Goal: Task Accomplishment & Management: Complete application form

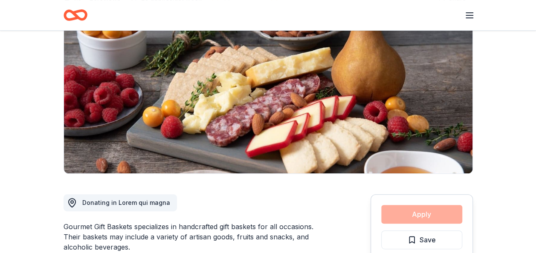
scroll to position [85, 0]
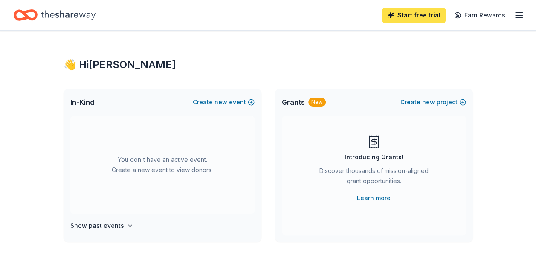
click at [404, 19] on link "Start free trial" at bounding box center [414, 15] width 64 height 15
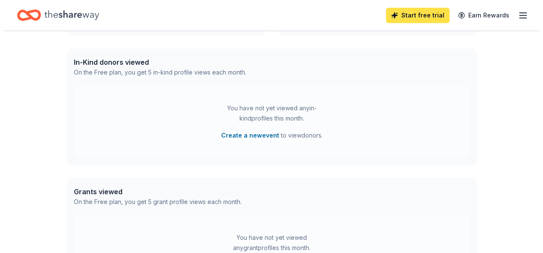
scroll to position [213, 0]
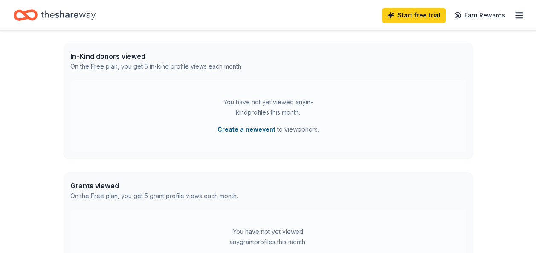
click at [261, 130] on button "Create a new event" at bounding box center [247, 130] width 58 height 10
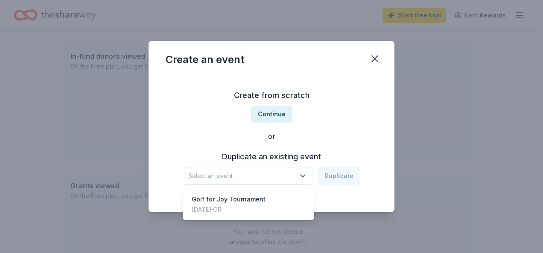
click at [304, 175] on icon "button" at bounding box center [302, 176] width 9 height 9
click at [304, 174] on icon "button" at bounding box center [302, 176] width 9 height 9
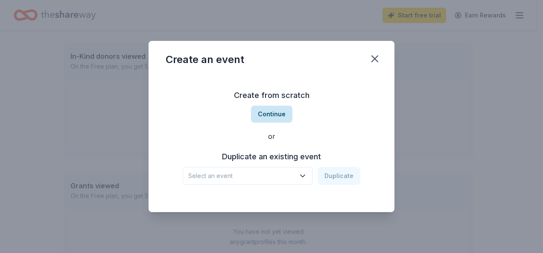
click at [265, 117] on button "Continue" at bounding box center [271, 114] width 41 height 17
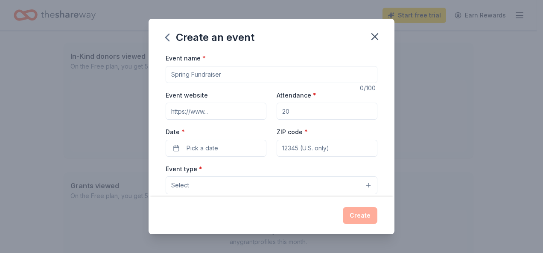
click at [186, 76] on input "Event name *" at bounding box center [271, 74] width 212 height 17
type input "G"
type input "Live from the Heart gala"
click at [205, 112] on input "Event website" at bounding box center [215, 111] width 101 height 17
paste input "https://www.joyrx.org/events/lfthpdx2025"
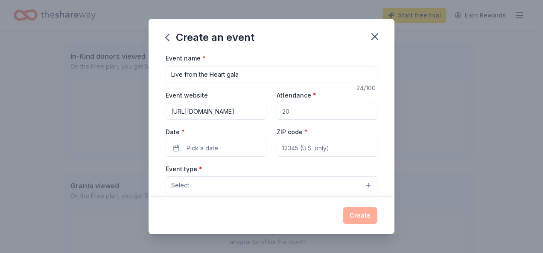
scroll to position [0, 32]
type input "https://www.joyrx.org/events/lfthpdx2025"
click at [290, 113] on input "Attendance *" at bounding box center [326, 111] width 101 height 17
type input "500"
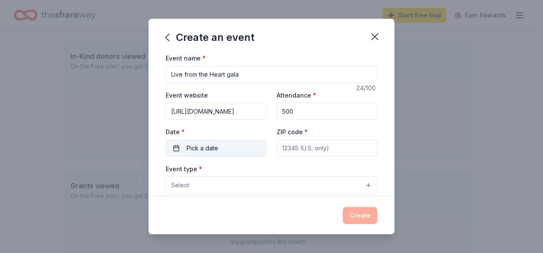
click at [177, 145] on button "Pick a date" at bounding box center [215, 148] width 101 height 17
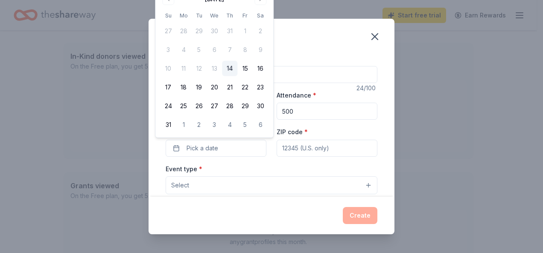
click at [246, 6] on div "August 2025 Su Mo Tu We Th Fr Sa 27 28 29 30 31 1 2 3 4 5 6 7 8 9 10 11 12 13 1…" at bounding box center [213, 62] width 107 height 140
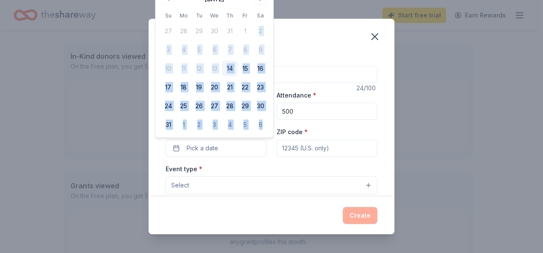
drag, startPoint x: 246, startPoint y: 6, endPoint x: 247, endPoint y: 31, distance: 25.2
click at [247, 31] on div "August 2025 Su Mo Tu We Th Fr Sa 27 28 29 30 31 1 2 3 4 5 6 7 8 9 10 11 12 13 1…" at bounding box center [213, 62] width 107 height 140
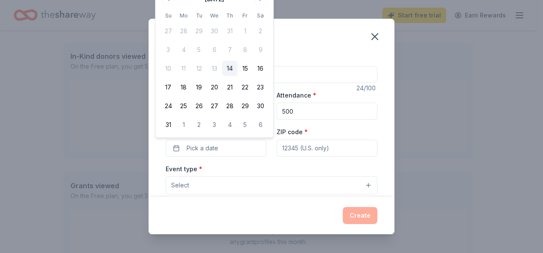
drag, startPoint x: 247, startPoint y: 31, endPoint x: 242, endPoint y: 5, distance: 26.5
click at [242, 5] on div "August 2025 Su Mo Tu We Th Fr Sa 27 28 29 30 31 1 2 3 4 5 6 7 8 9 10 11 12 13 1…" at bounding box center [213, 62] width 107 height 140
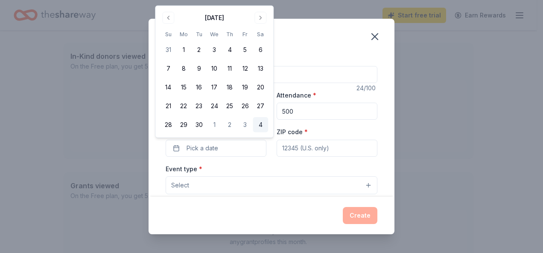
click at [260, 125] on button "4" at bounding box center [259, 124] width 15 height 15
click at [258, 15] on button "Go to next month" at bounding box center [260, 18] width 12 height 12
click at [259, 49] on button "4" at bounding box center [259, 49] width 15 height 15
click at [317, 147] on input "ZIP code *" at bounding box center [326, 148] width 101 height 17
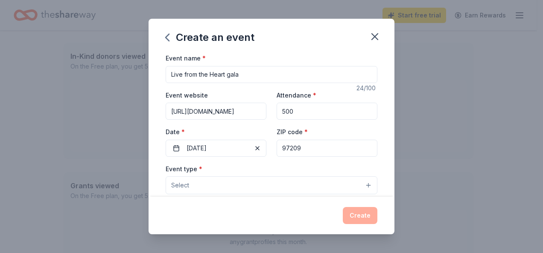
type input "97209"
click at [182, 183] on span "Select" at bounding box center [180, 185] width 18 height 10
click at [183, 184] on span "Select" at bounding box center [180, 185] width 18 height 10
click at [364, 186] on button "Select" at bounding box center [271, 186] width 212 height 18
click at [359, 184] on button "Select" at bounding box center [271, 186] width 212 height 18
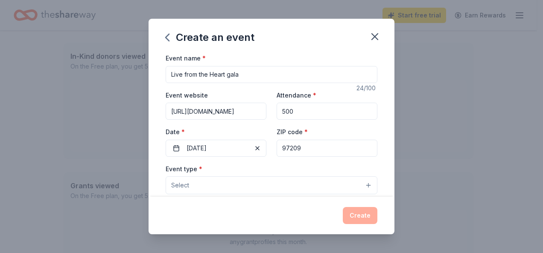
click at [213, 182] on button "Select" at bounding box center [271, 186] width 212 height 18
click at [192, 183] on button "Select" at bounding box center [271, 186] width 212 height 18
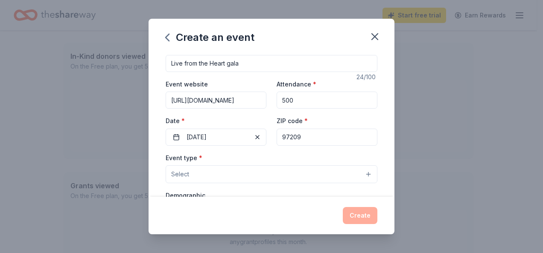
scroll to position [17, 0]
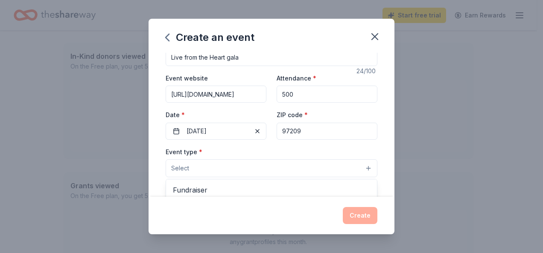
click at [208, 165] on button "Select" at bounding box center [271, 169] width 212 height 18
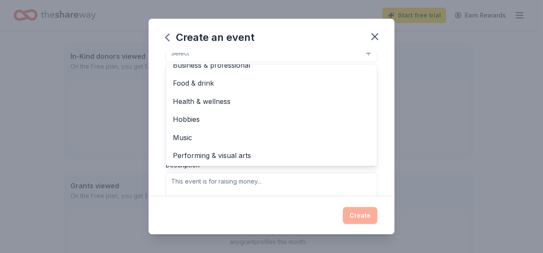
scroll to position [0, 0]
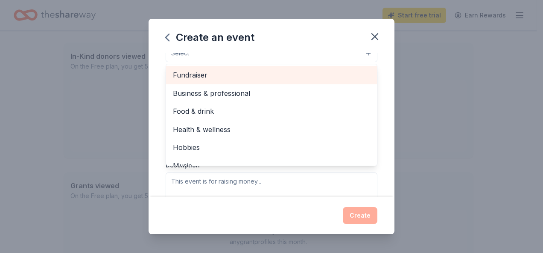
click at [194, 73] on span "Fundraiser" at bounding box center [271, 75] width 197 height 11
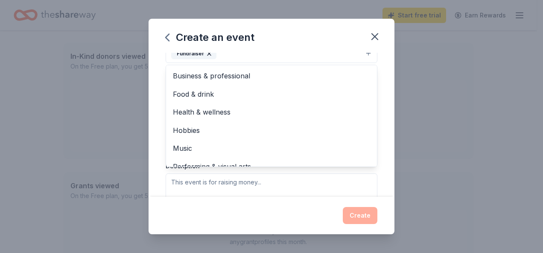
click at [384, 87] on div "Event name * Live from the Heart gala 24 /100 Event website https://www.joyrx.o…" at bounding box center [271, 125] width 246 height 144
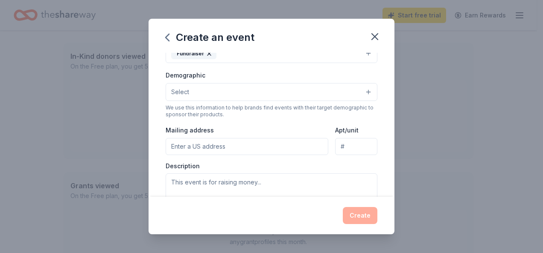
scroll to position [123, 0]
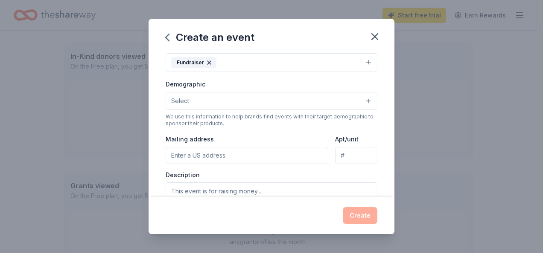
click at [360, 98] on button "Select" at bounding box center [271, 101] width 212 height 18
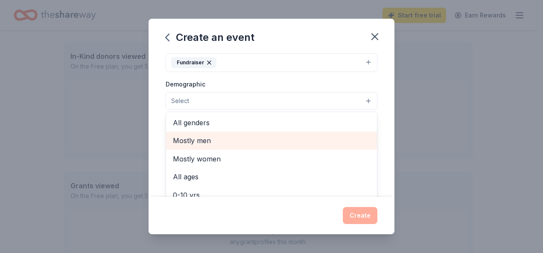
drag, startPoint x: 362, startPoint y: 127, endPoint x: 362, endPoint y: 134, distance: 6.4
click at [362, 134] on div "All genders Mostly men Mostly women All ages 0-10 yrs 10-20 yrs 20-30 yrs 30-40…" at bounding box center [271, 163] width 212 height 102
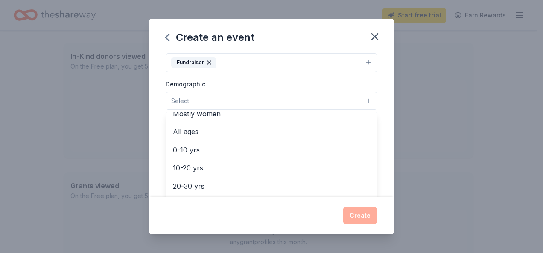
scroll to position [0, 0]
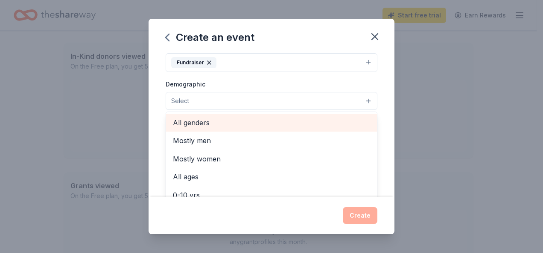
click at [194, 120] on span "All genders" at bounding box center [271, 122] width 197 height 11
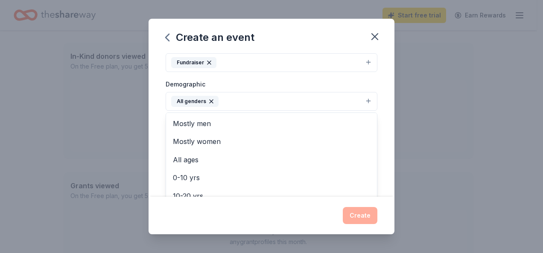
click at [381, 154] on div "Event name * Live from the Heart gala 24 /100 Event website https://www.joyrx.o…" at bounding box center [271, 125] width 246 height 144
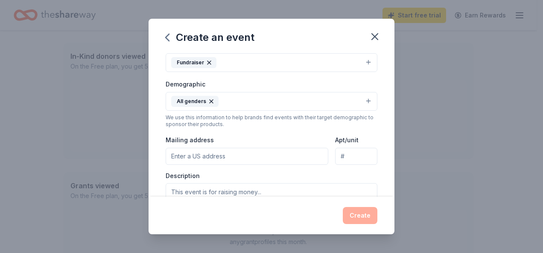
click at [179, 154] on input "Mailing address" at bounding box center [246, 156] width 163 height 17
type input "1200 NW Naito Pkwy, Suite 140"
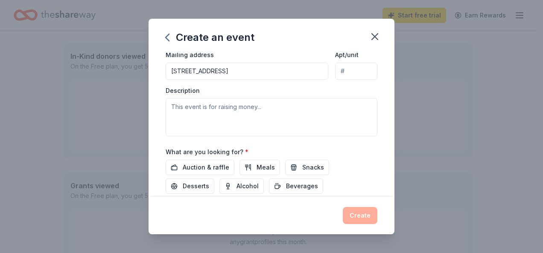
scroll to position [166, 0]
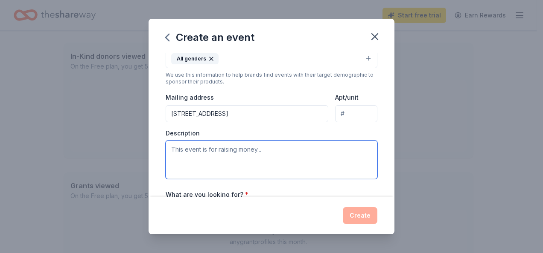
drag, startPoint x: 266, startPoint y: 148, endPoint x: 268, endPoint y: 145, distance: 4.6
click at [266, 148] on textarea at bounding box center [271, 160] width 212 height 38
type textarea "T"
paste textarea "Founded in 1995 by the Ellis family, Children’s Cancer Association began with a…"
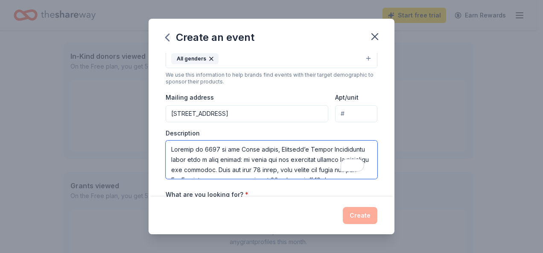
scroll to position [210, 0]
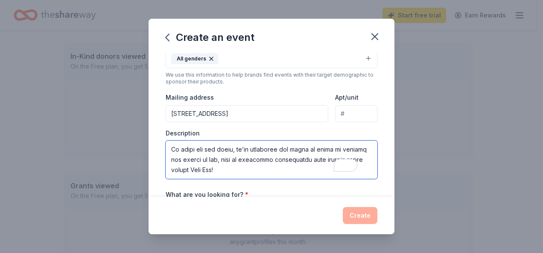
click at [184, 144] on textarea "To enrich screen reader interactions, please activate Accessibility in Grammarl…" at bounding box center [271, 160] width 212 height 38
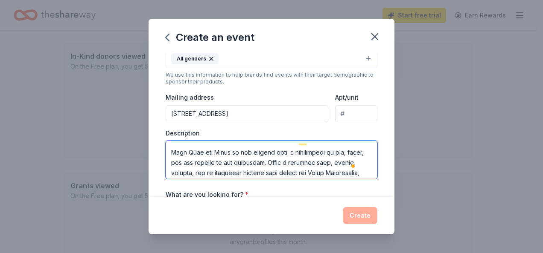
scroll to position [0, 0]
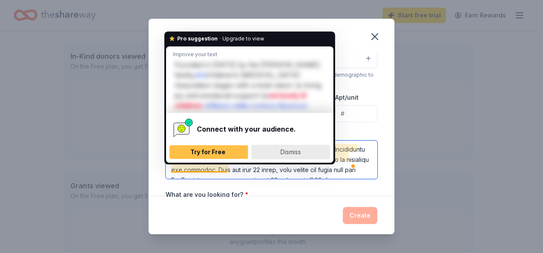
click at [288, 152] on span "Dismiss" at bounding box center [290, 151] width 20 height 7
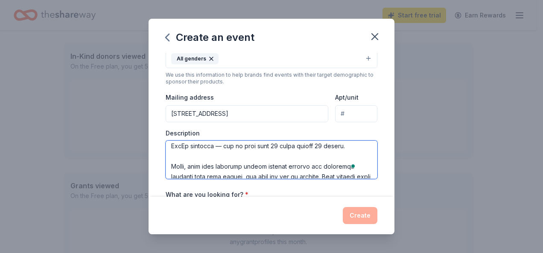
click at [228, 154] on textarea "To enrich screen reader interactions, please activate Accessibility in Grammarl…" at bounding box center [271, 160] width 212 height 38
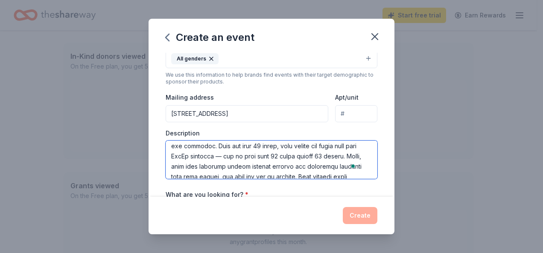
scroll to position [15, 0]
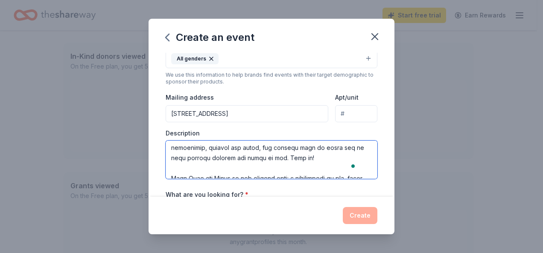
click at [357, 154] on textarea "To enrich screen reader interactions, please activate Accessibility in Grammarl…" at bounding box center [271, 160] width 212 height 38
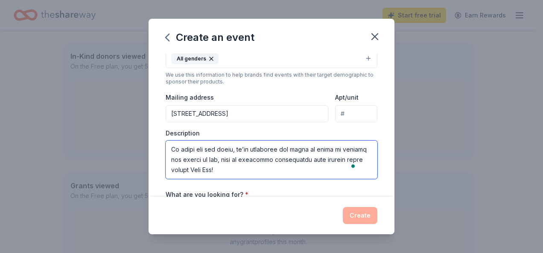
type textarea "Founded in 1995 by the Ellis family, Children’s Cancer Association began with a…"
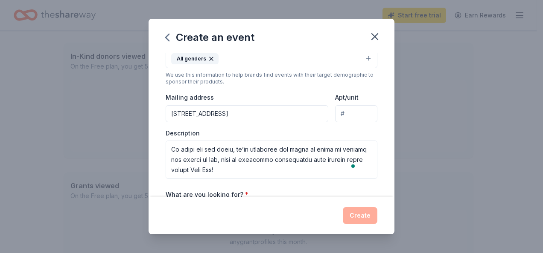
drag, startPoint x: 386, startPoint y: 132, endPoint x: 389, endPoint y: 173, distance: 41.1
click at [389, 173] on div "Event name * Live from the Heart gala 24 /100 Event website https://www.joyrx.o…" at bounding box center [271, 125] width 246 height 144
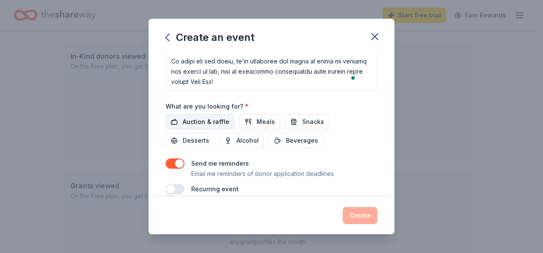
click at [208, 118] on span "Auction & raffle" at bounding box center [206, 122] width 46 height 10
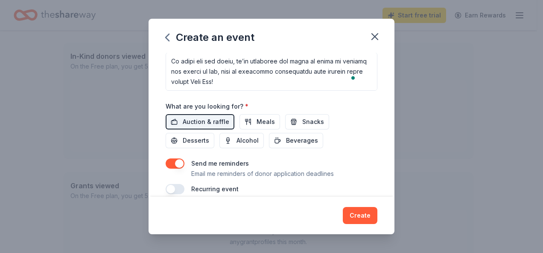
click at [179, 160] on button "button" at bounding box center [174, 164] width 19 height 10
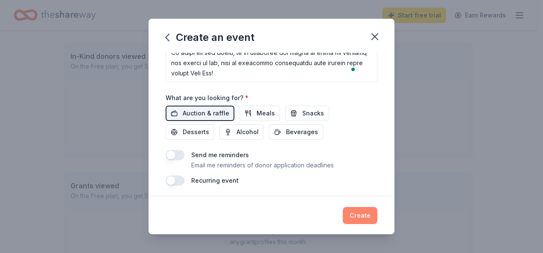
click at [360, 218] on button "Create" at bounding box center [359, 215] width 35 height 17
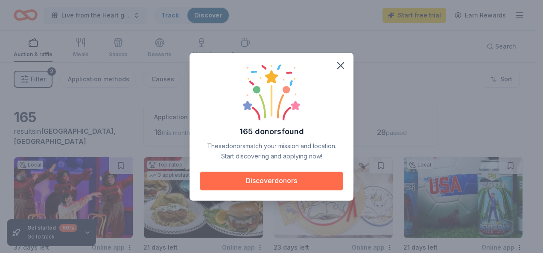
click at [254, 182] on button "Discover donors" at bounding box center [271, 181] width 143 height 19
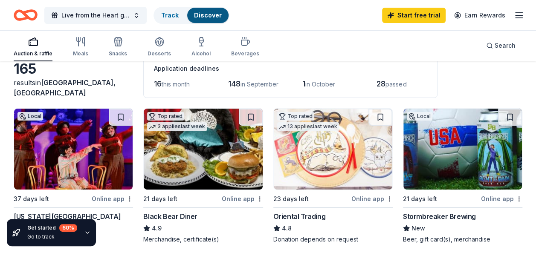
scroll to position [41, 0]
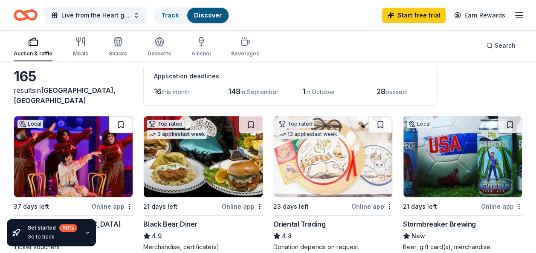
click at [120, 125] on button at bounding box center [121, 124] width 24 height 17
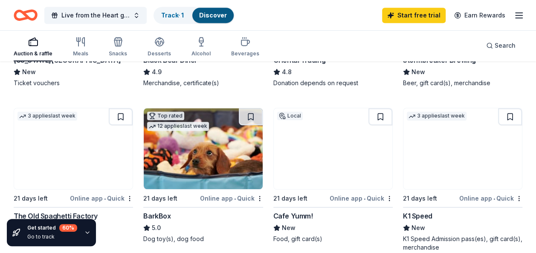
scroll to position [202, 0]
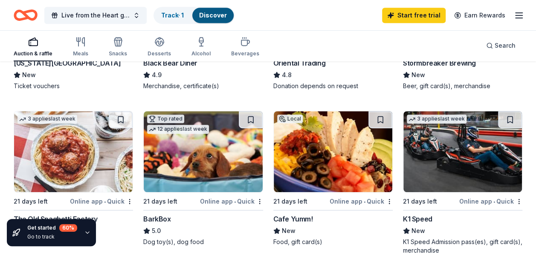
drag, startPoint x: 535, startPoint y: 67, endPoint x: 530, endPoint y: 84, distance: 18.6
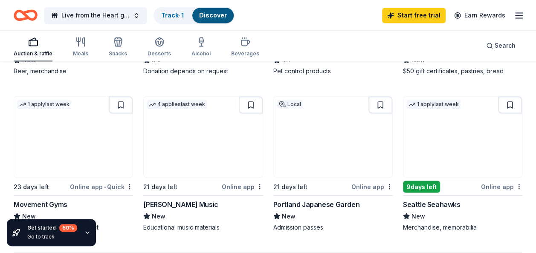
scroll to position [717, 0]
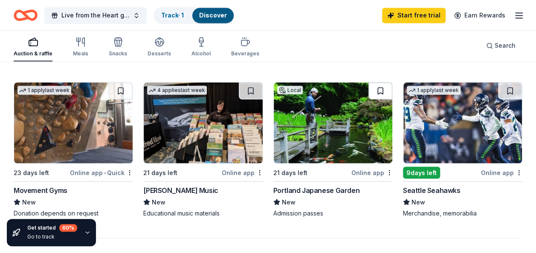
click at [382, 91] on button at bounding box center [381, 90] width 24 height 17
click at [510, 87] on button at bounding box center [510, 90] width 24 height 17
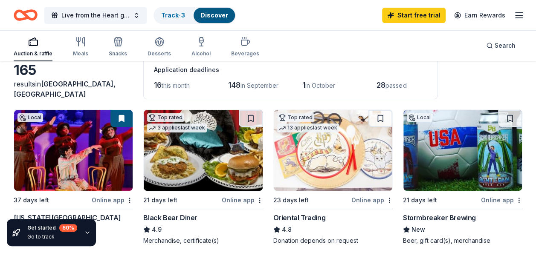
scroll to position [68, 0]
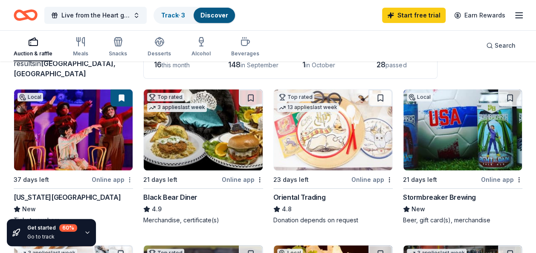
click at [129, 178] on html "Live from the Heart gala Track · 3 Discover Start free trial Earn Rewards Aucti…" at bounding box center [268, 58] width 536 height 253
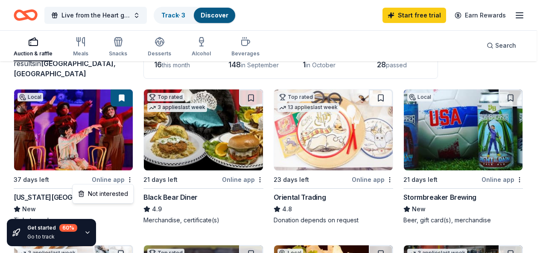
click at [75, 140] on html "Live from the Heart gala Track · 3 Discover Start free trial Earn Rewards Aucti…" at bounding box center [271, 58] width 543 height 253
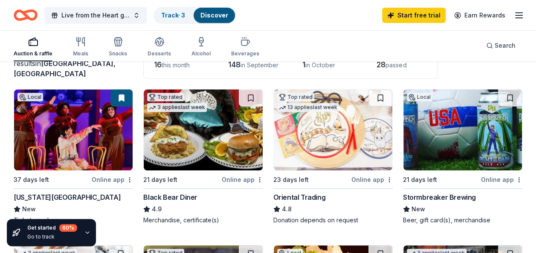
click at [75, 140] on img at bounding box center [73, 130] width 119 height 81
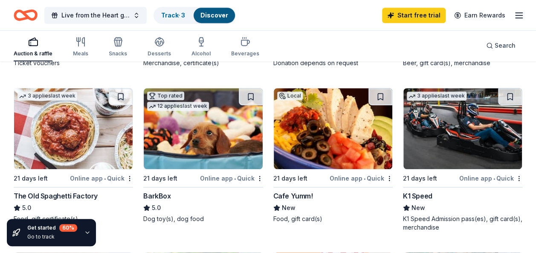
scroll to position [238, 0]
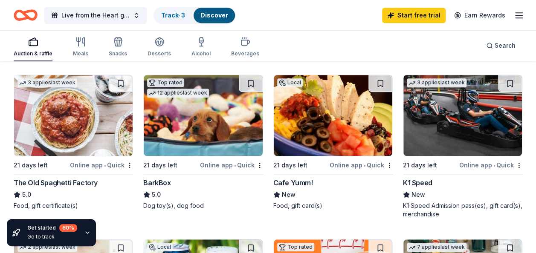
click at [57, 134] on img at bounding box center [73, 115] width 119 height 81
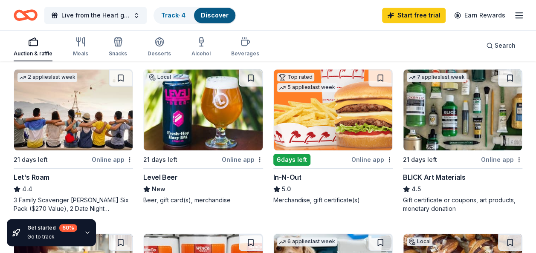
scroll to position [409, 0]
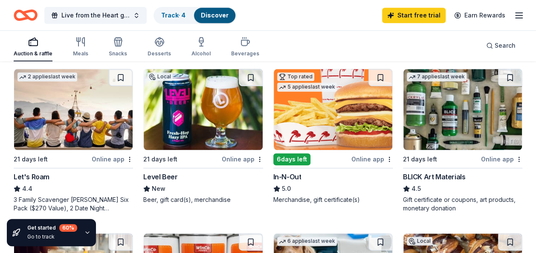
click at [78, 209] on div "3 Family Scavenger Hunt Six Pack ($270 Value), 2 Date Night Scavenger Hunt Two …" at bounding box center [73, 204] width 119 height 17
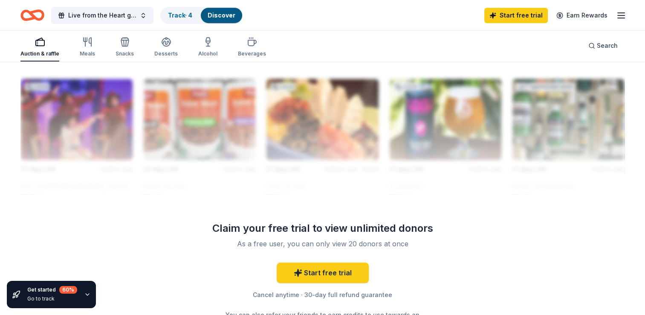
scroll to position [793, 0]
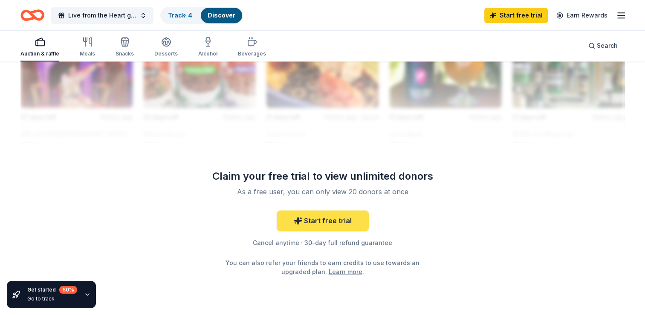
click at [324, 220] on link "Start free trial" at bounding box center [323, 220] width 92 height 20
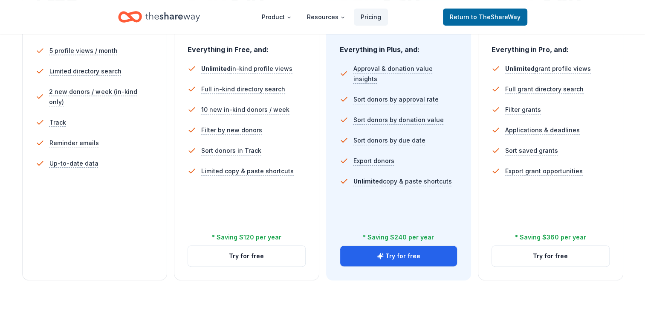
scroll to position [256, 0]
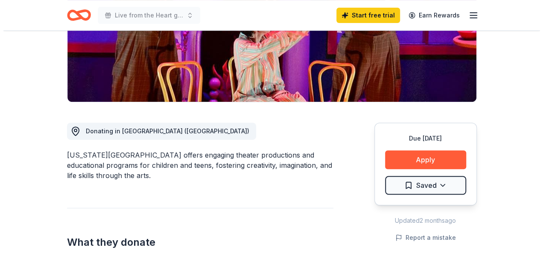
scroll to position [171, 0]
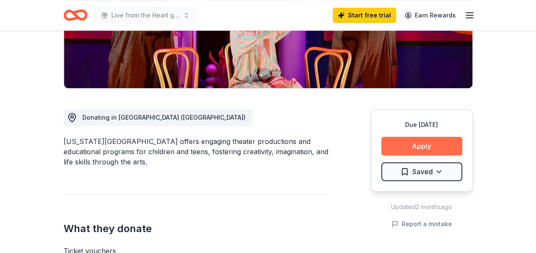
click at [405, 142] on button "Apply" at bounding box center [421, 146] width 81 height 19
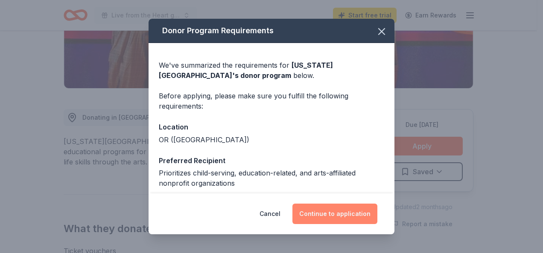
click at [348, 213] on button "Continue to application" at bounding box center [334, 214] width 85 height 20
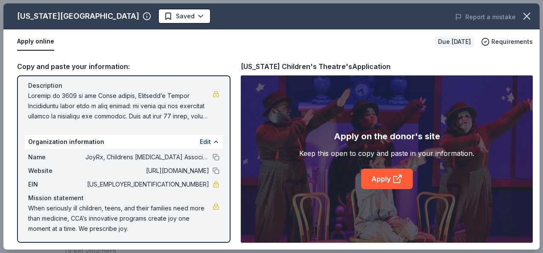
scroll to position [76, 0]
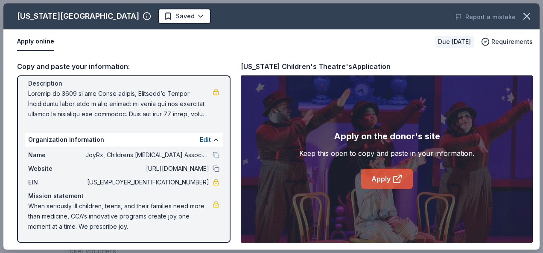
click at [380, 180] on link "Apply" at bounding box center [387, 179] width 52 height 20
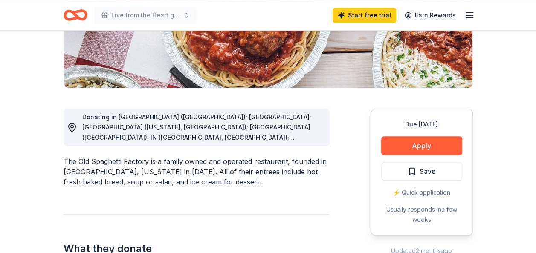
scroll to position [171, 0]
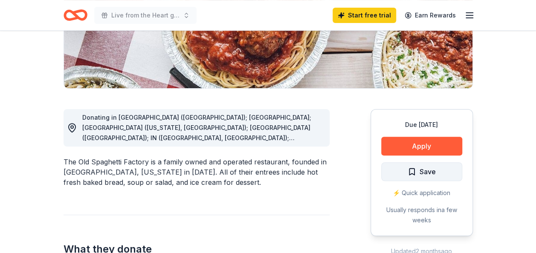
click at [432, 168] on span "Save" at bounding box center [428, 171] width 16 height 11
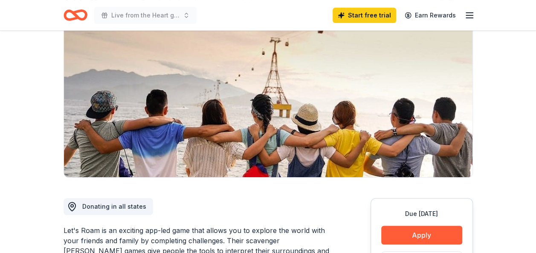
scroll to position [128, 0]
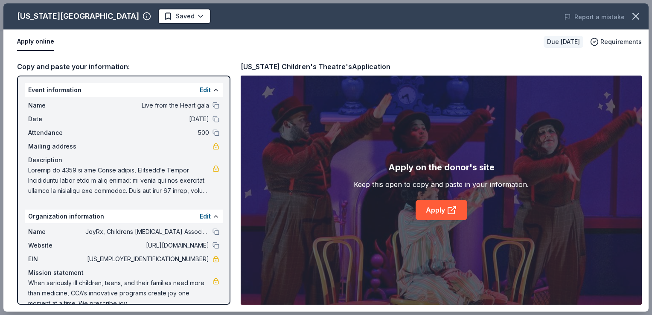
scroll to position [14, 0]
